Goal: Task Accomplishment & Management: Complete application form

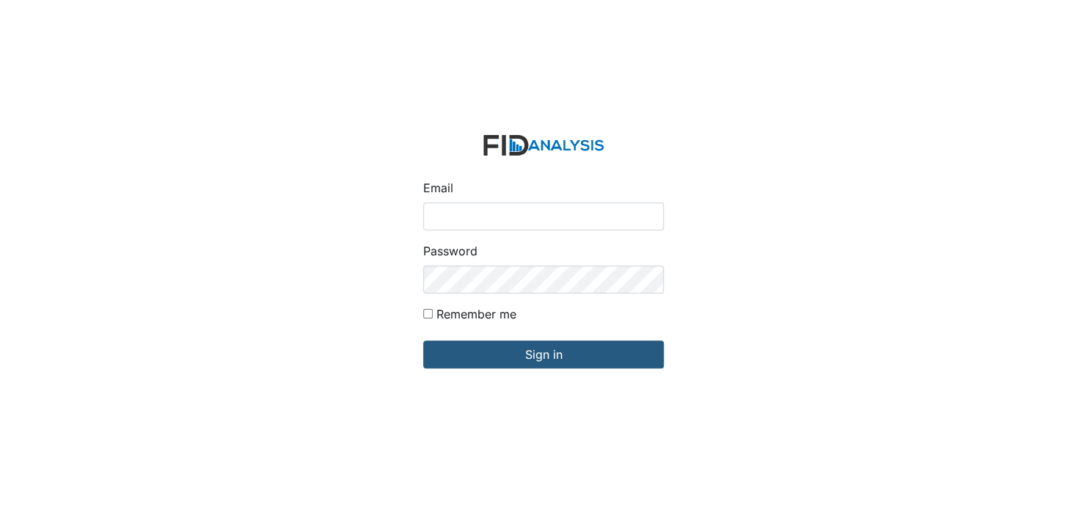
drag, startPoint x: 496, startPoint y: 217, endPoint x: 492, endPoint y: 224, distance: 7.6
click at [495, 217] on input "Email" at bounding box center [543, 216] width 241 height 28
type input "[EMAIL_ADDRESS][DOMAIN_NAME]"
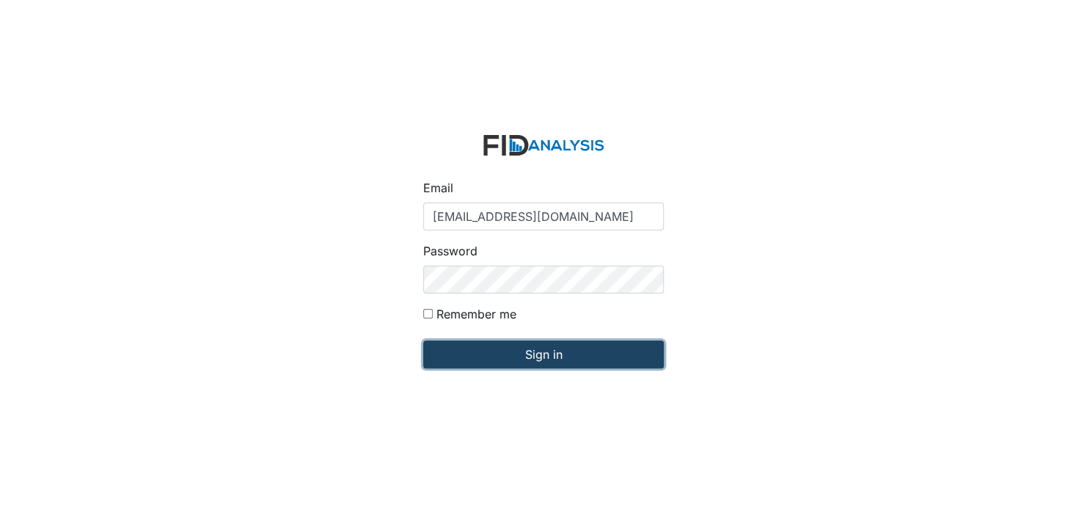
drag, startPoint x: 562, startPoint y: 358, endPoint x: 549, endPoint y: 359, distance: 13.3
click at [561, 358] on input "Sign in" at bounding box center [543, 354] width 241 height 28
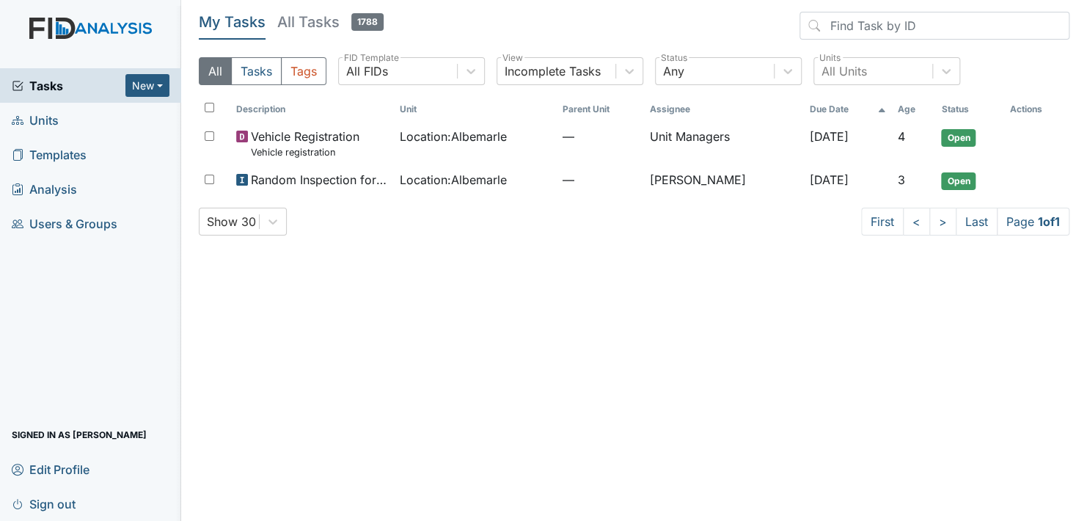
click at [42, 118] on span "Units" at bounding box center [35, 120] width 47 height 23
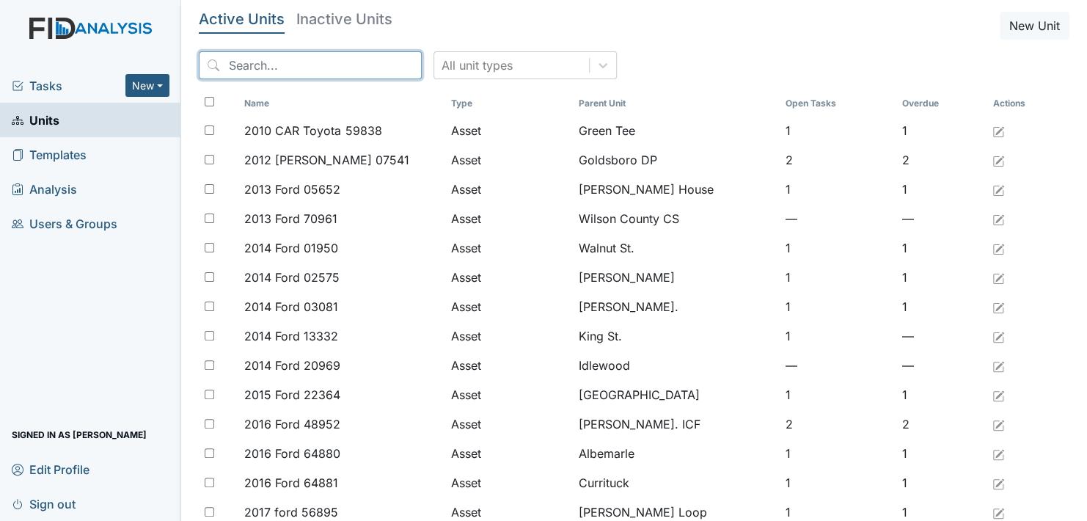
click at [274, 67] on input "search" at bounding box center [310, 65] width 223 height 28
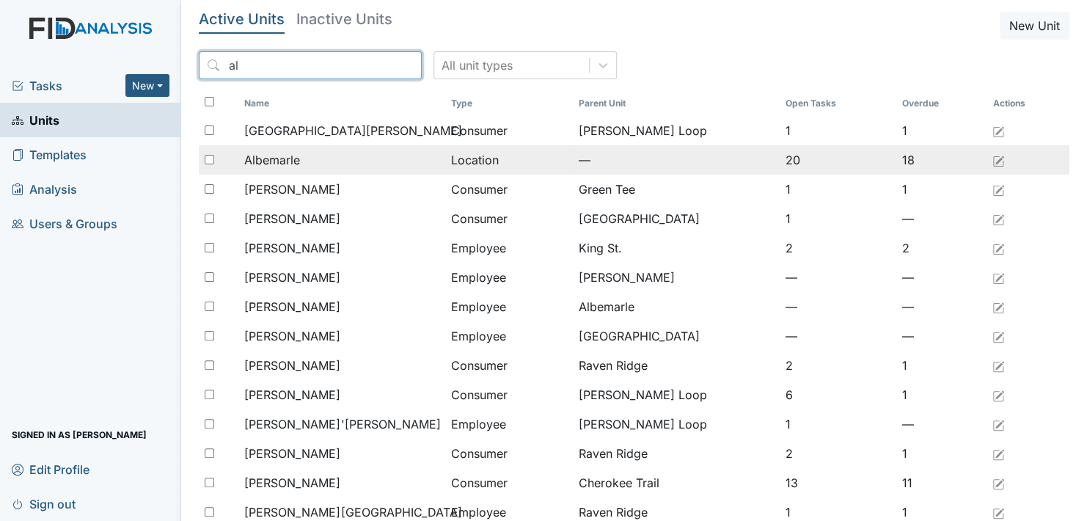
type input "al"
click at [277, 158] on span "Albemarle" at bounding box center [272, 160] width 56 height 18
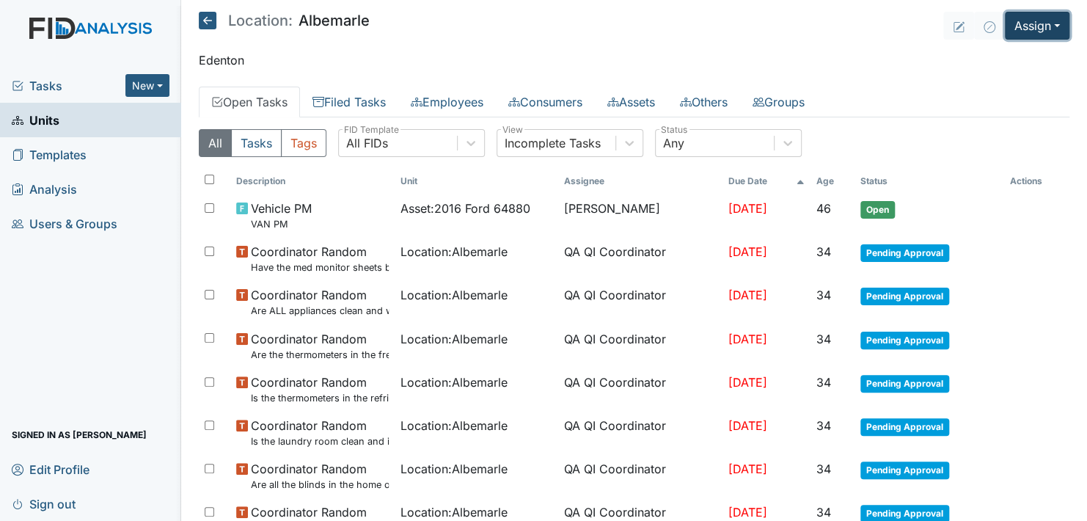
click at [1037, 18] on button "Assign" at bounding box center [1037, 26] width 65 height 28
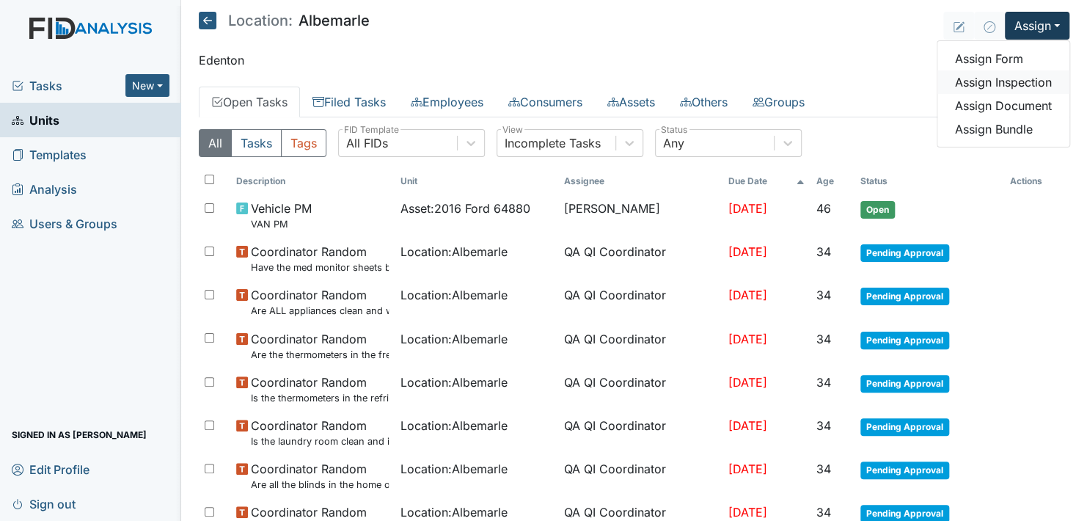
click at [987, 75] on link "Assign Inspection" at bounding box center [1003, 81] width 132 height 23
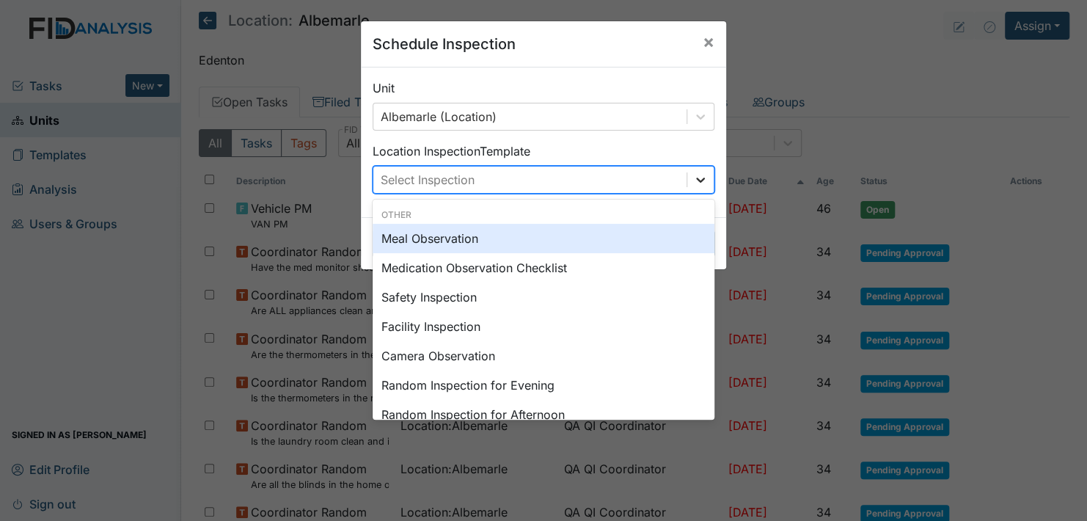
click at [696, 178] on icon at bounding box center [700, 180] width 9 height 5
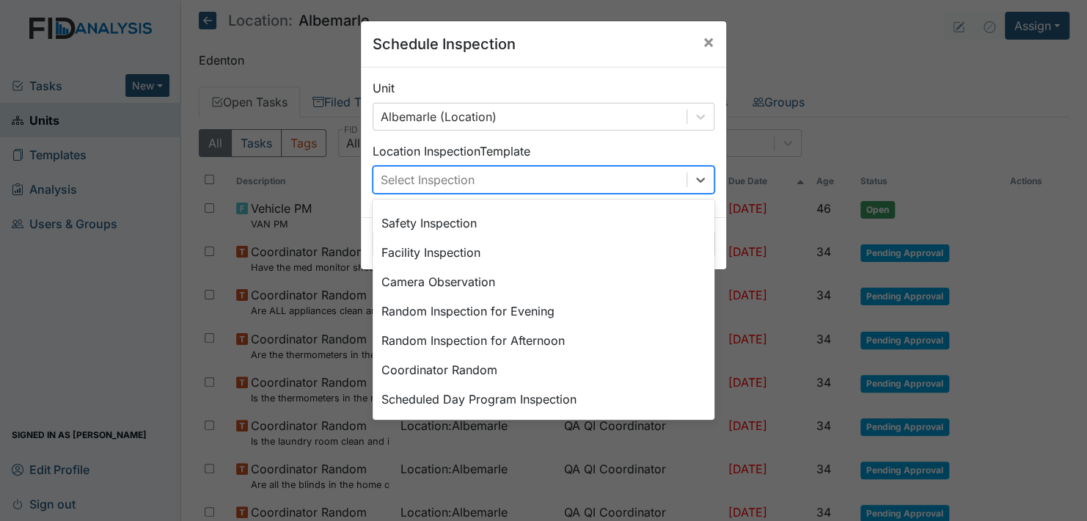
scroll to position [252, 0]
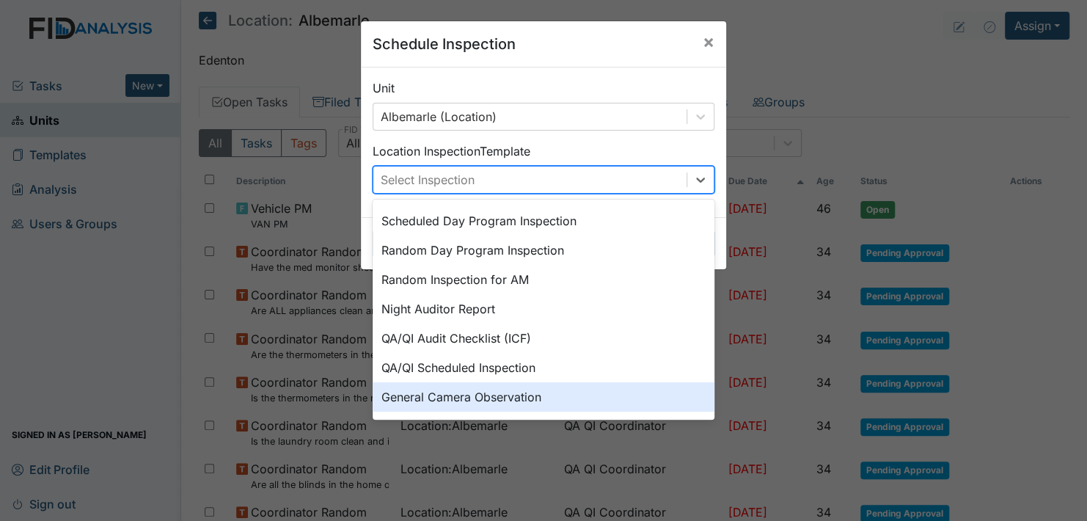
click at [561, 398] on div "General Camera Observation" at bounding box center [544, 396] width 342 height 29
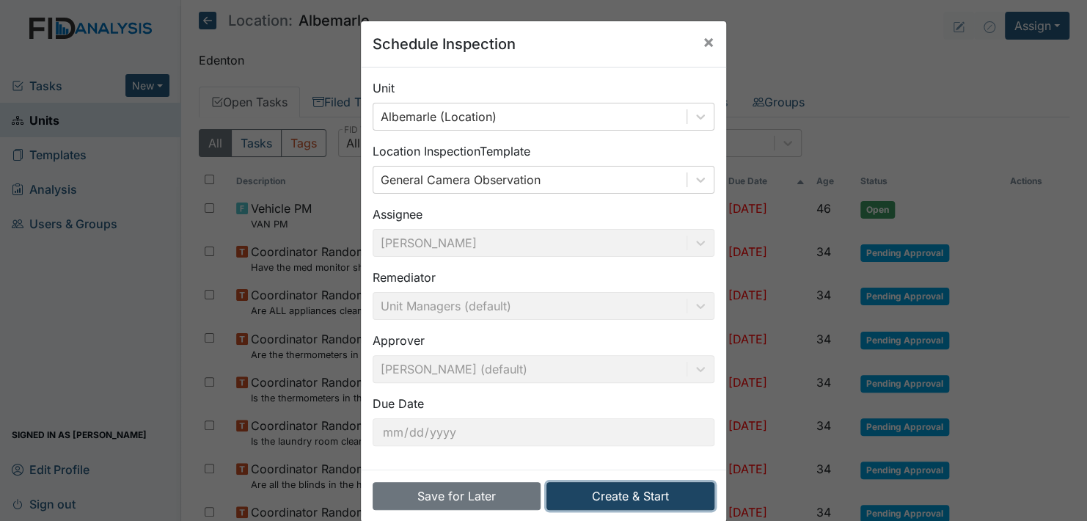
click at [616, 491] on button "Create & Start" at bounding box center [630, 496] width 168 height 28
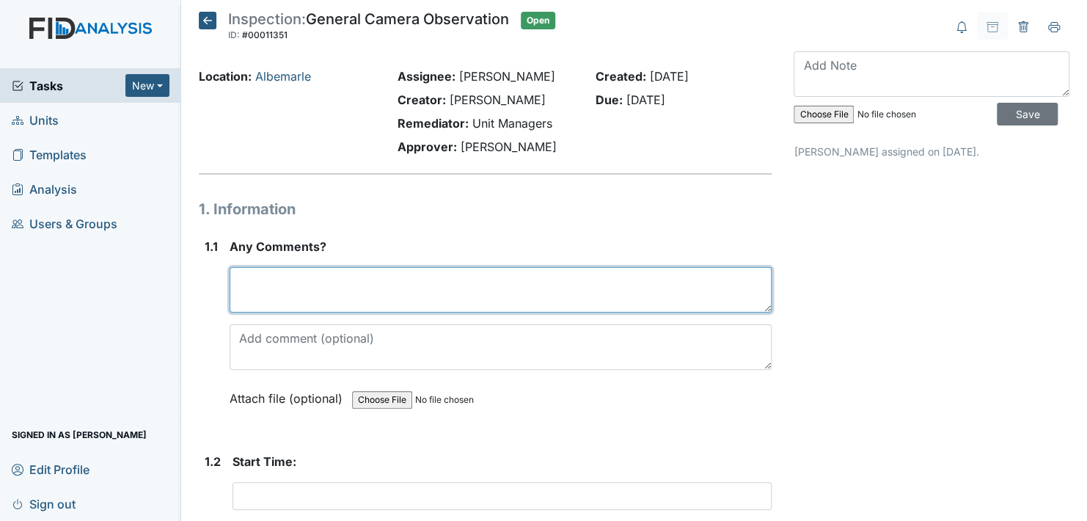
click at [282, 288] on textarea at bounding box center [501, 289] width 542 height 45
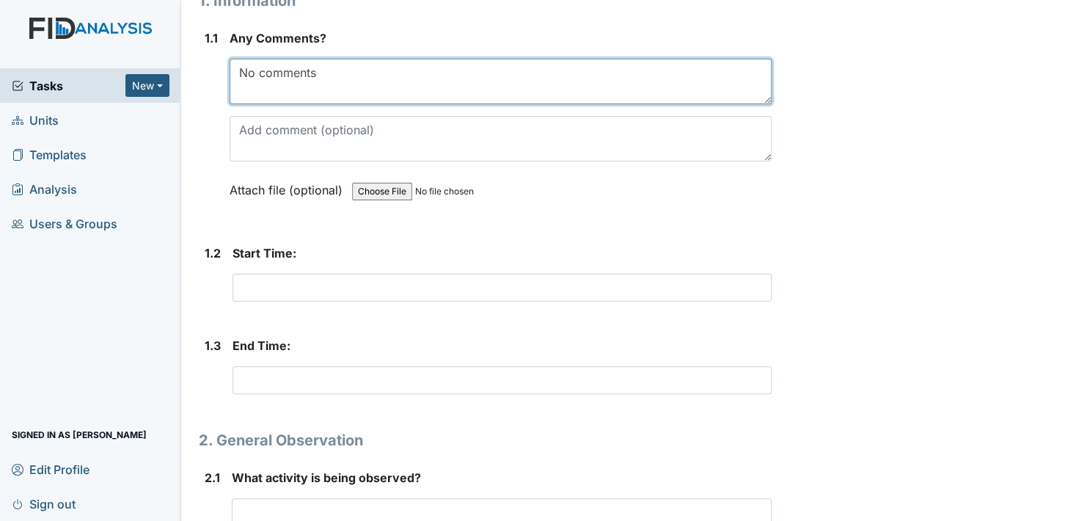
scroll to position [220, 0]
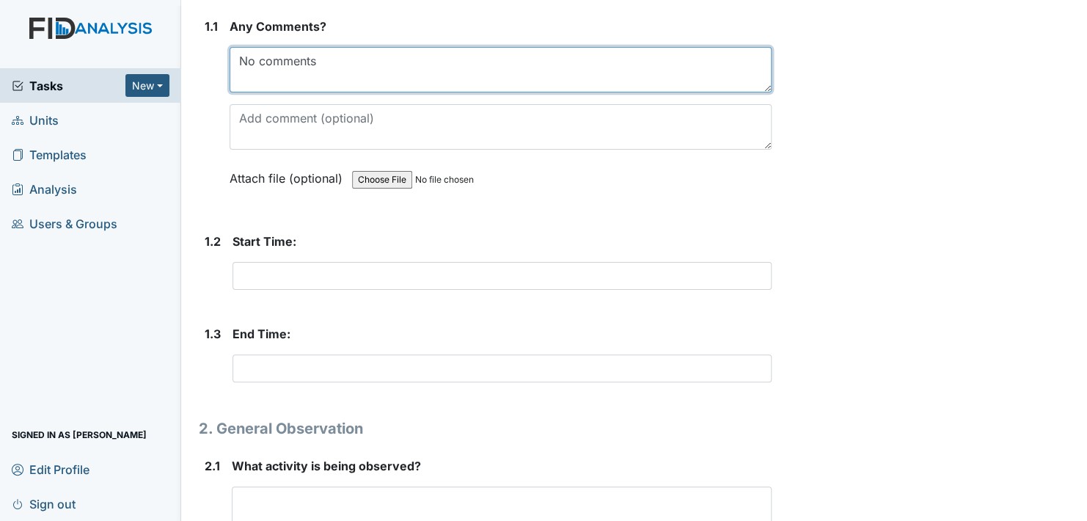
type textarea "No comments"
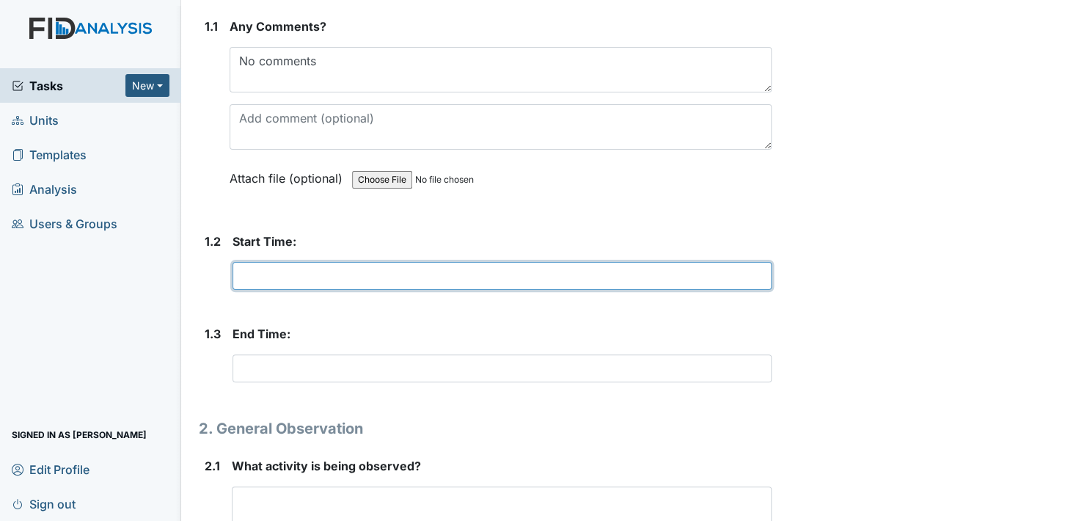
click at [260, 276] on input "text" at bounding box center [502, 276] width 539 height 28
type input "3:24 pm"
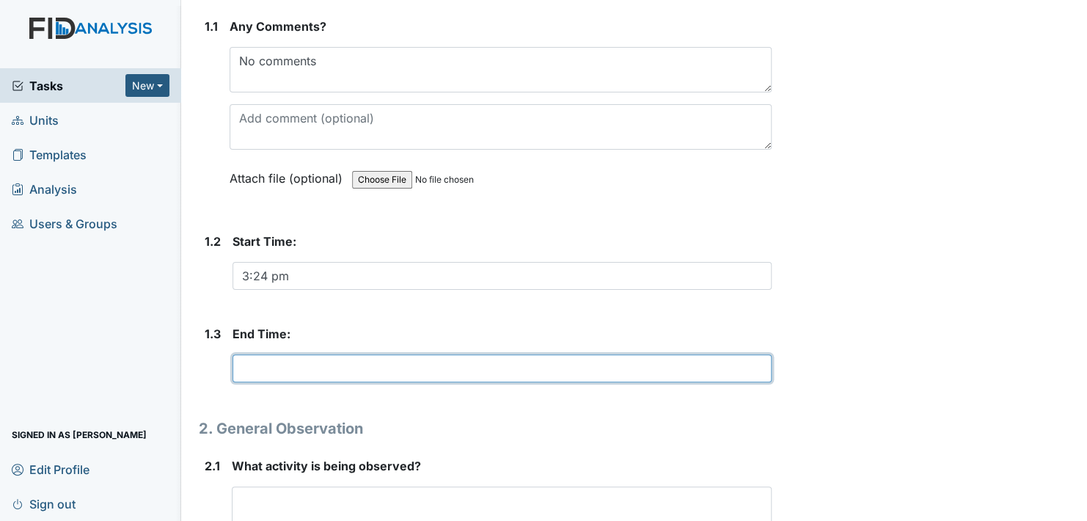
click at [331, 376] on input "text" at bounding box center [502, 368] width 539 height 28
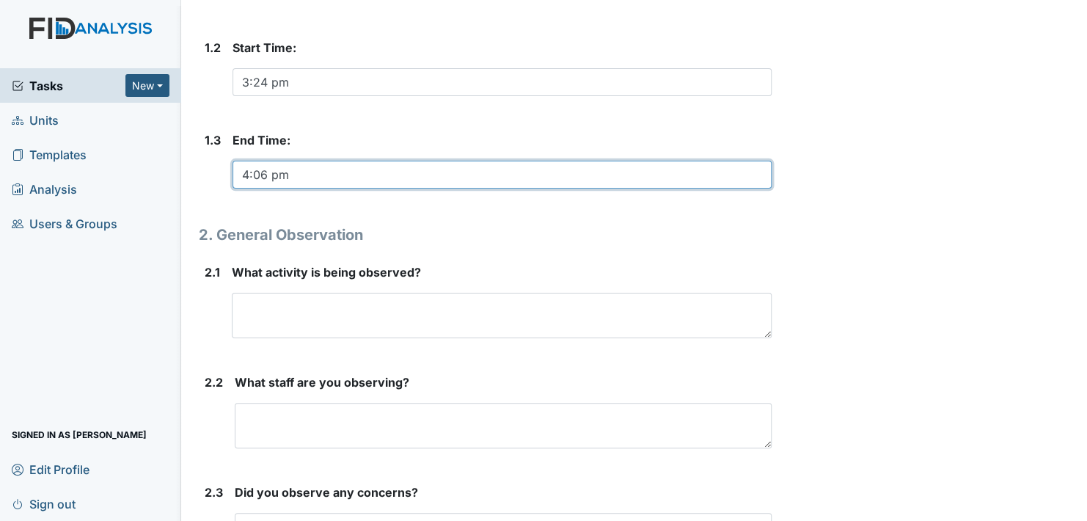
scroll to position [440, 0]
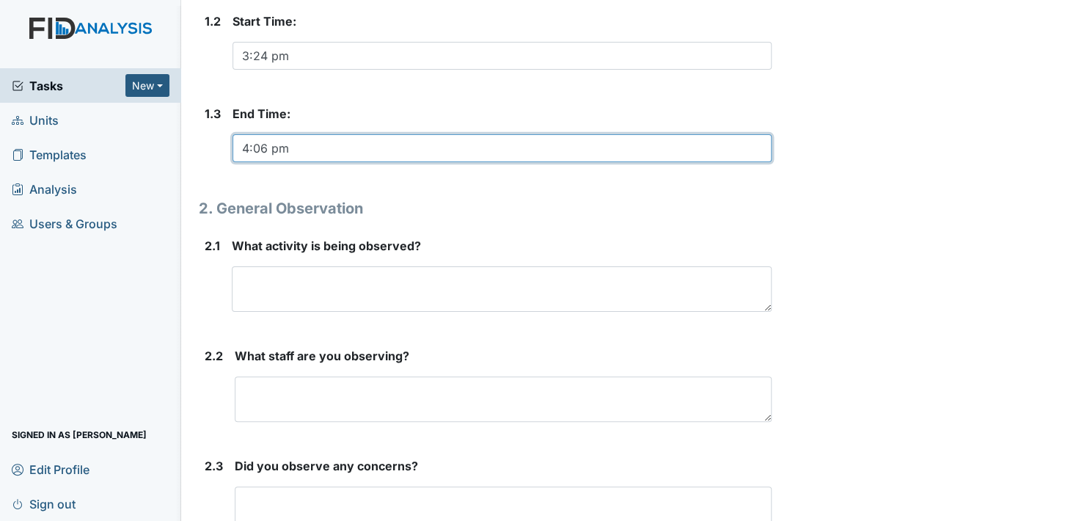
type input "4:06 pm"
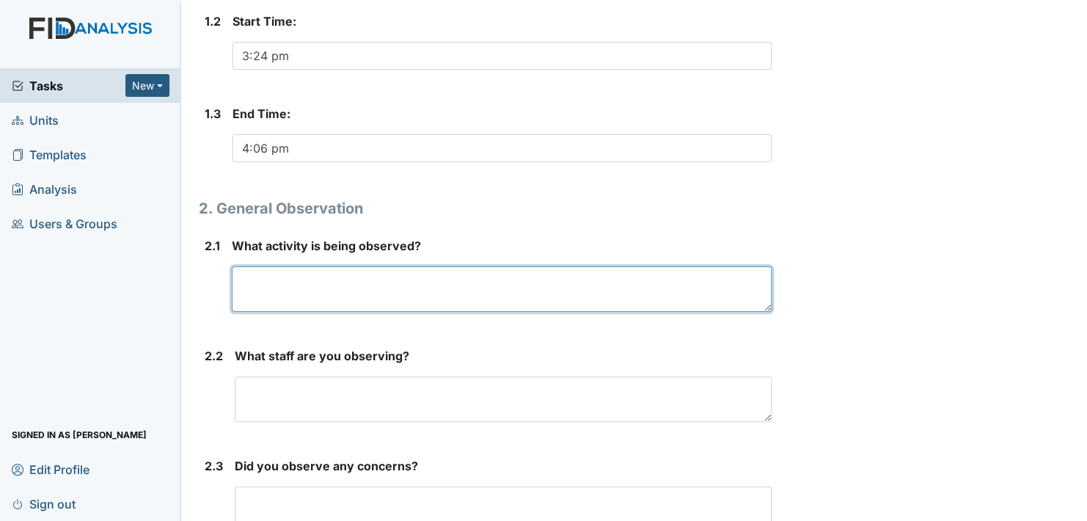
click at [299, 281] on textarea at bounding box center [502, 288] width 540 height 45
type textarea "tabletop games"
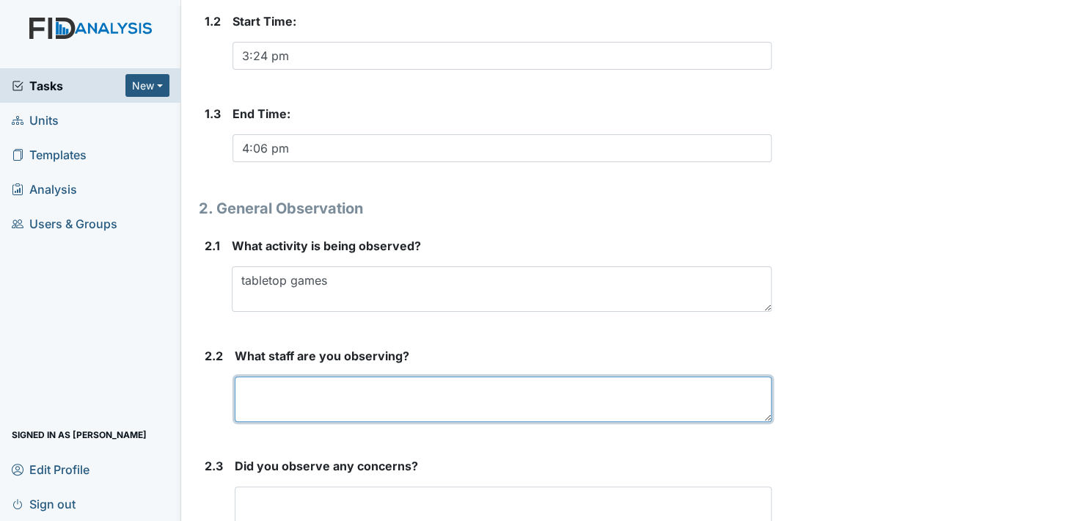
click at [427, 407] on textarea at bounding box center [503, 398] width 537 height 45
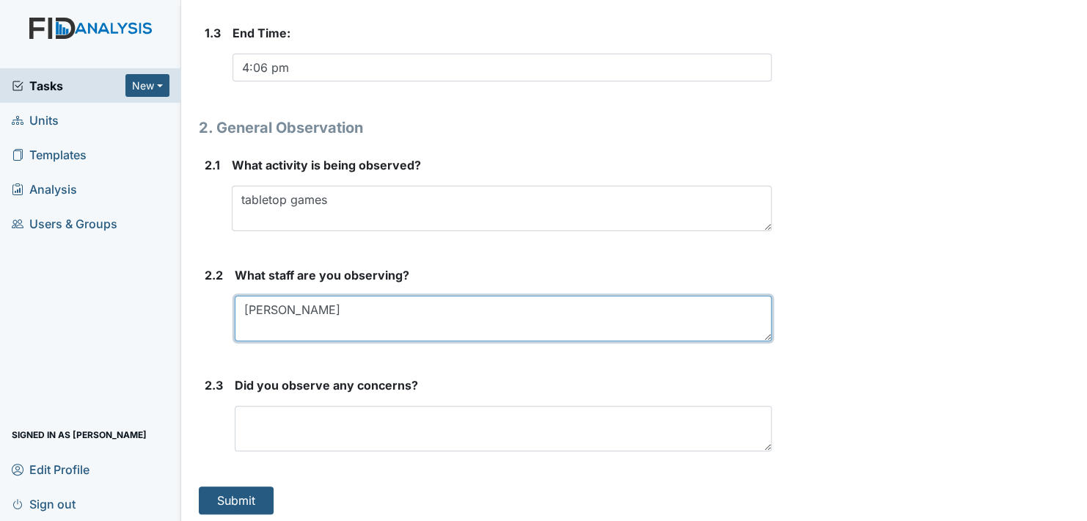
scroll to position [523, 0]
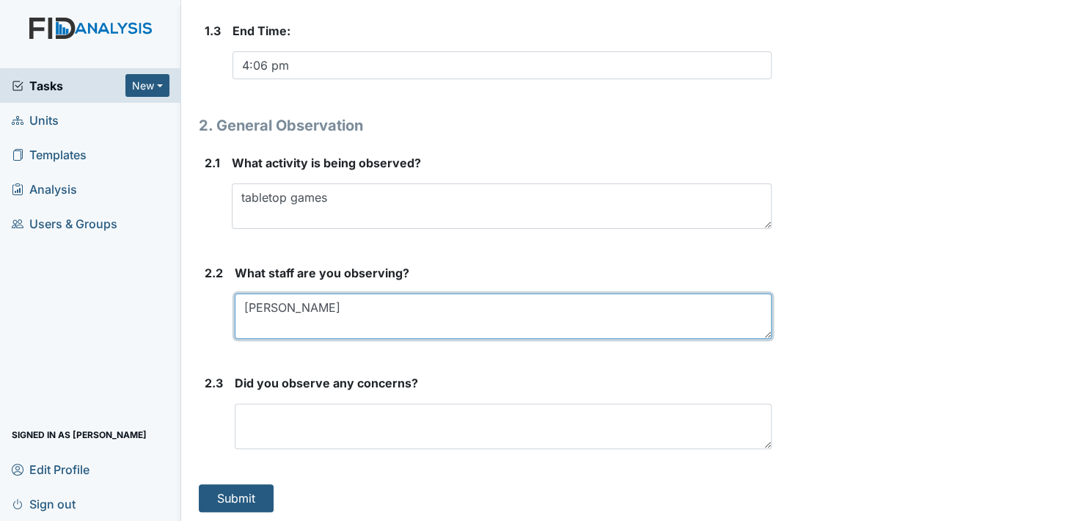
type textarea "Brenda"
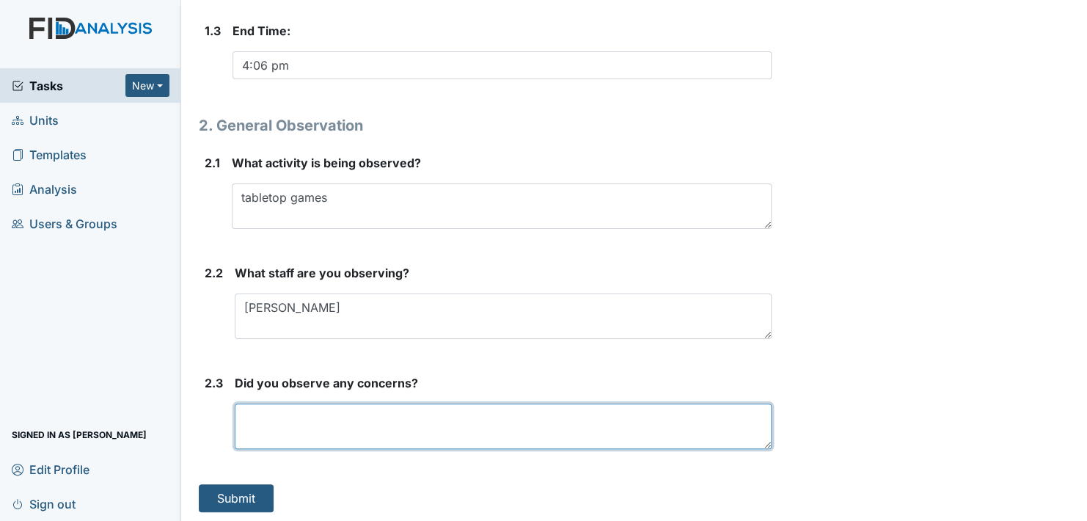
click at [312, 419] on textarea at bounding box center [503, 425] width 537 height 45
type textarea "No concerns"
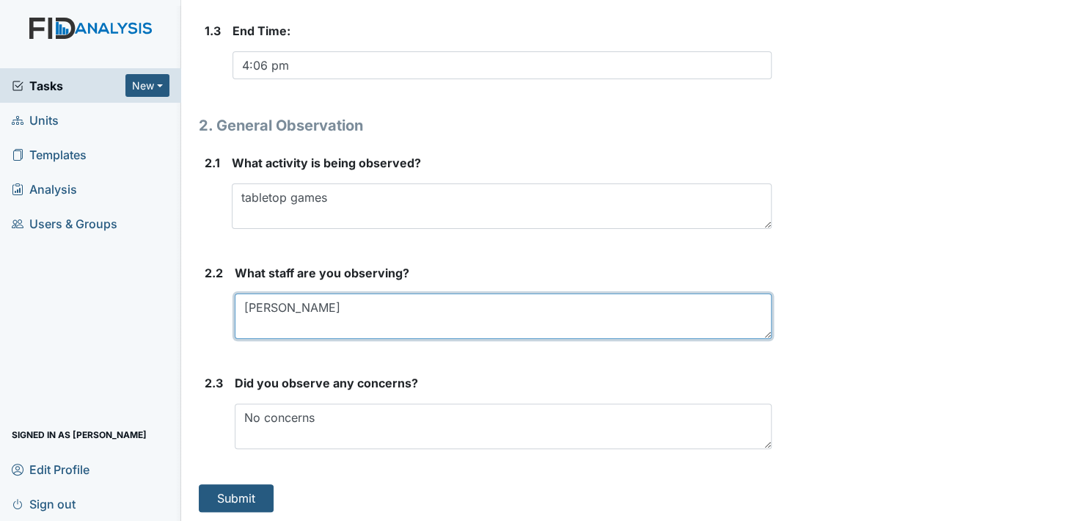
click at [288, 312] on textarea "Brenda" at bounding box center [503, 315] width 537 height 45
type textarea "B"
type textarea "Sheena"
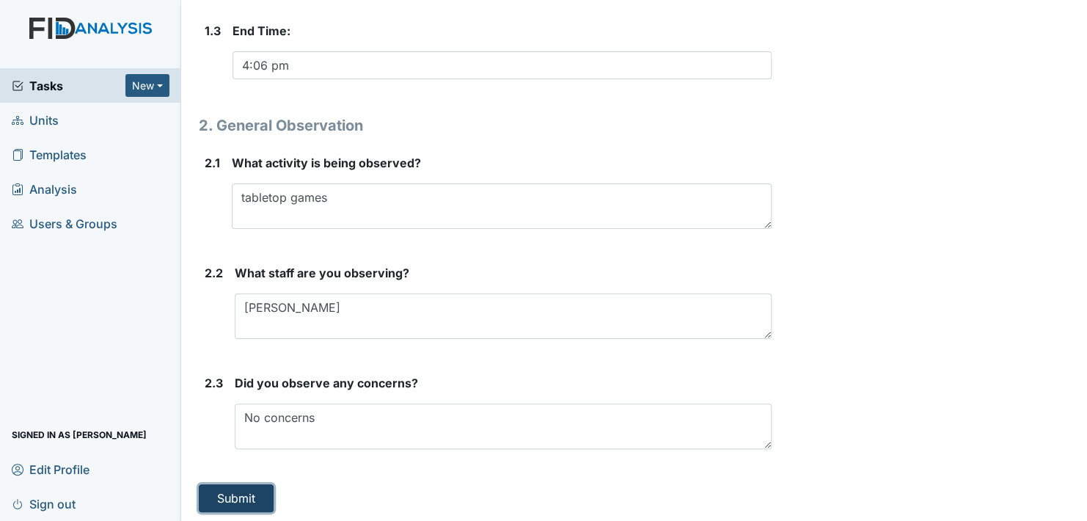
click at [230, 492] on button "Submit" at bounding box center [236, 498] width 75 height 28
